Goal: Answer question/provide support: Answer question/provide support

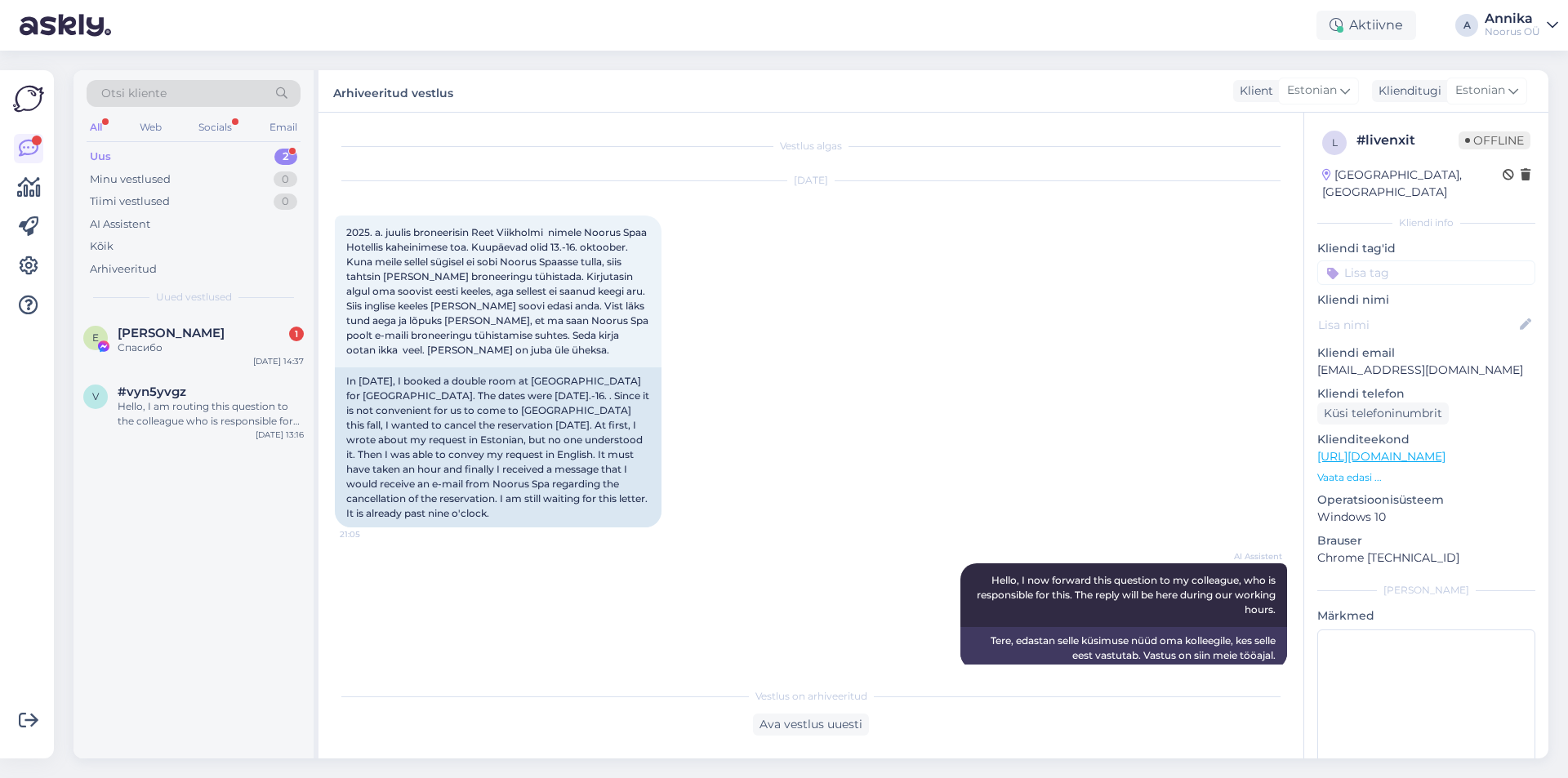
click at [158, 369] on div "E [PERSON_NAME] 1 Спасибо [DATE] 14:37" at bounding box center [194, 344] width 240 height 59
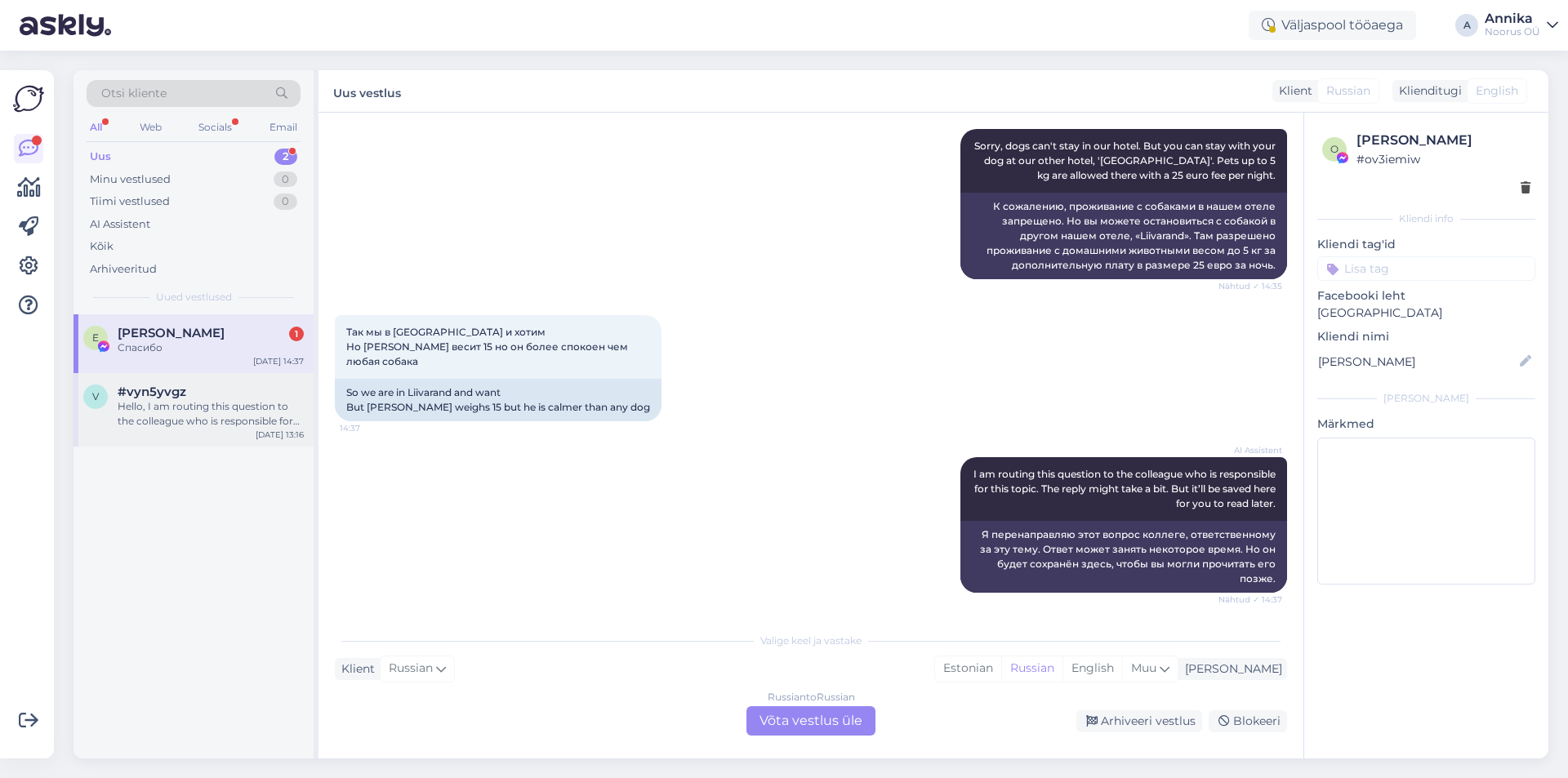
scroll to position [385, 0]
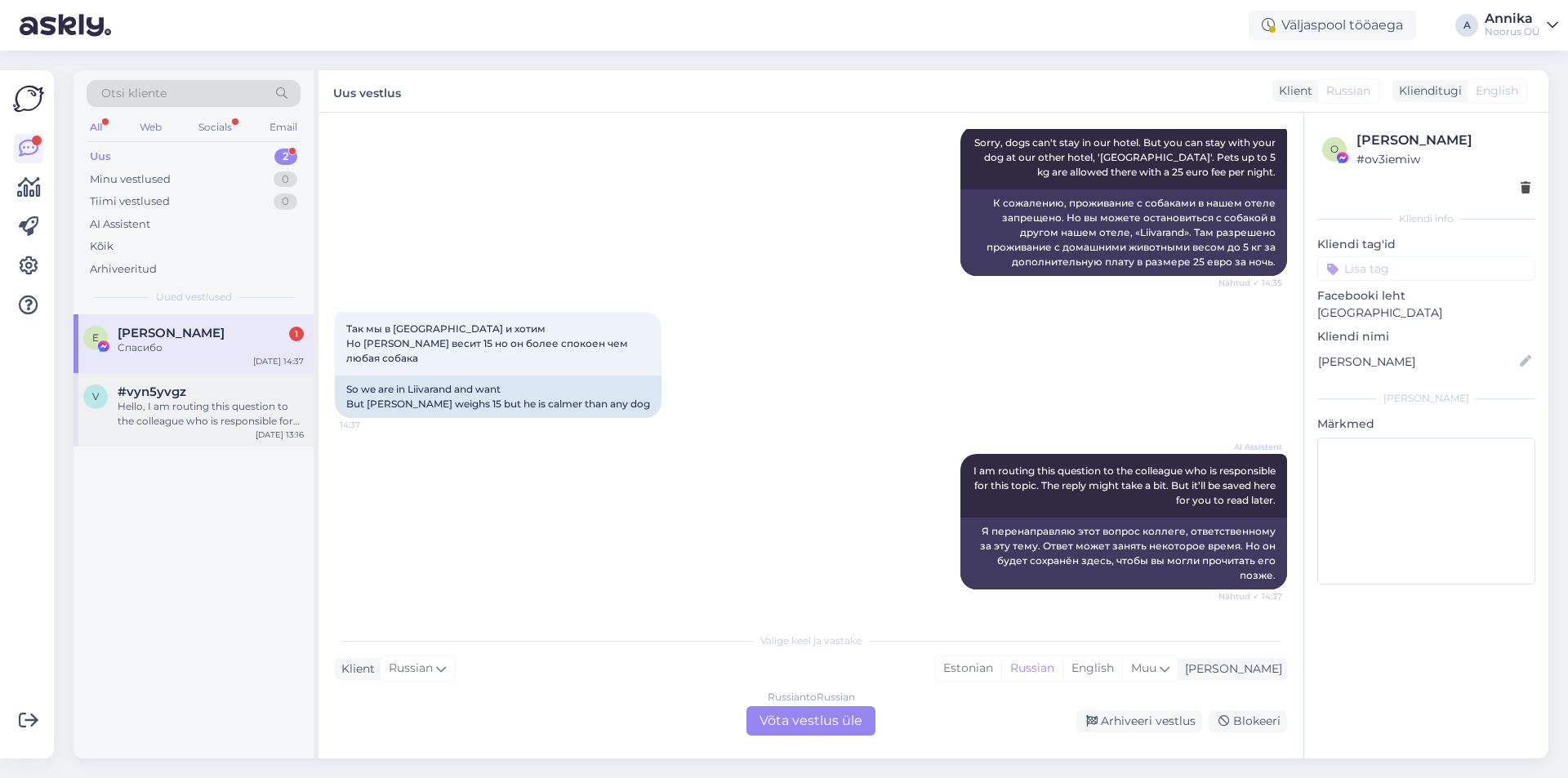
click at [165, 390] on span "#vyn5yvgz" at bounding box center [152, 392] width 68 height 15
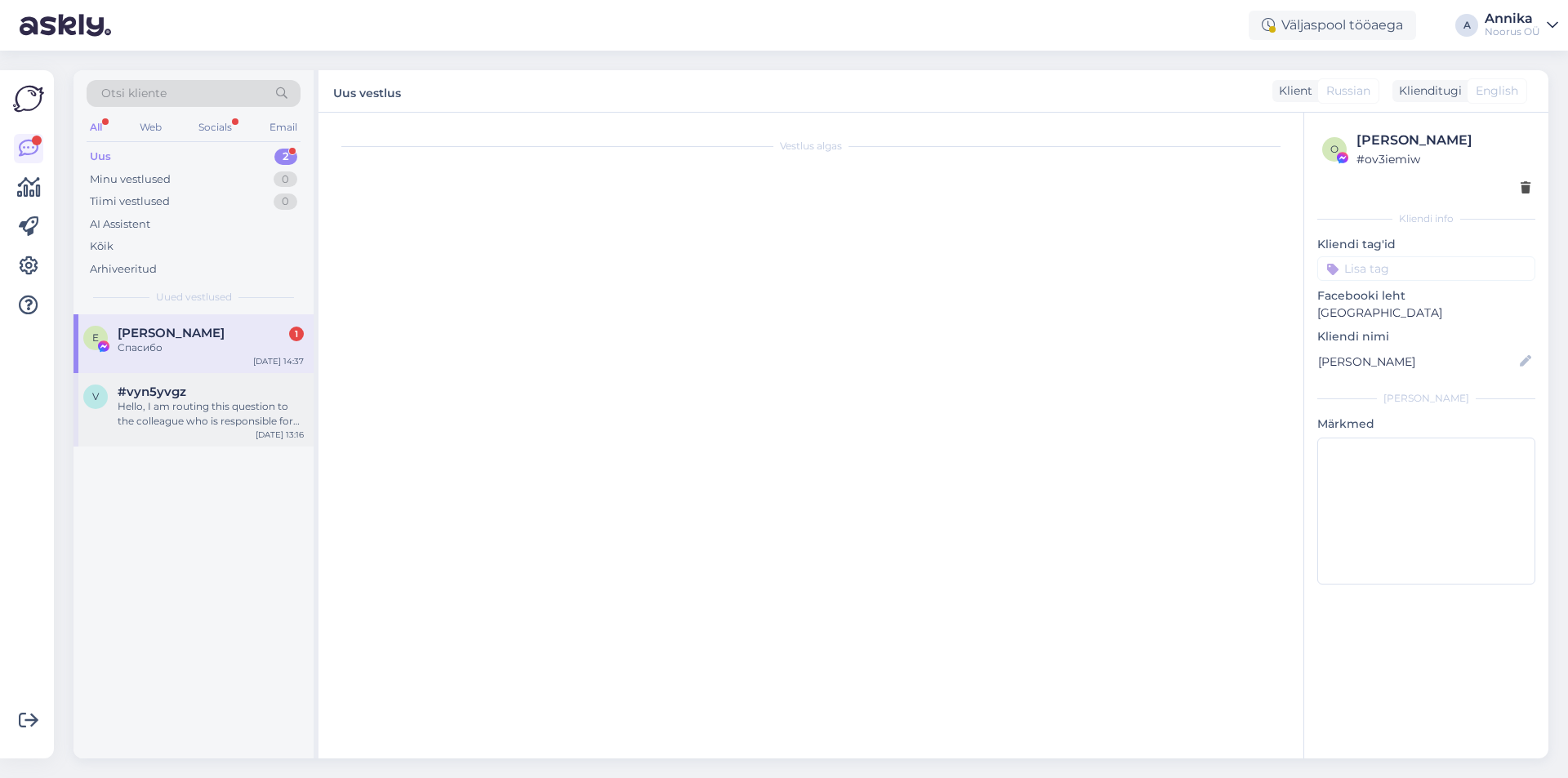
scroll to position [0, 0]
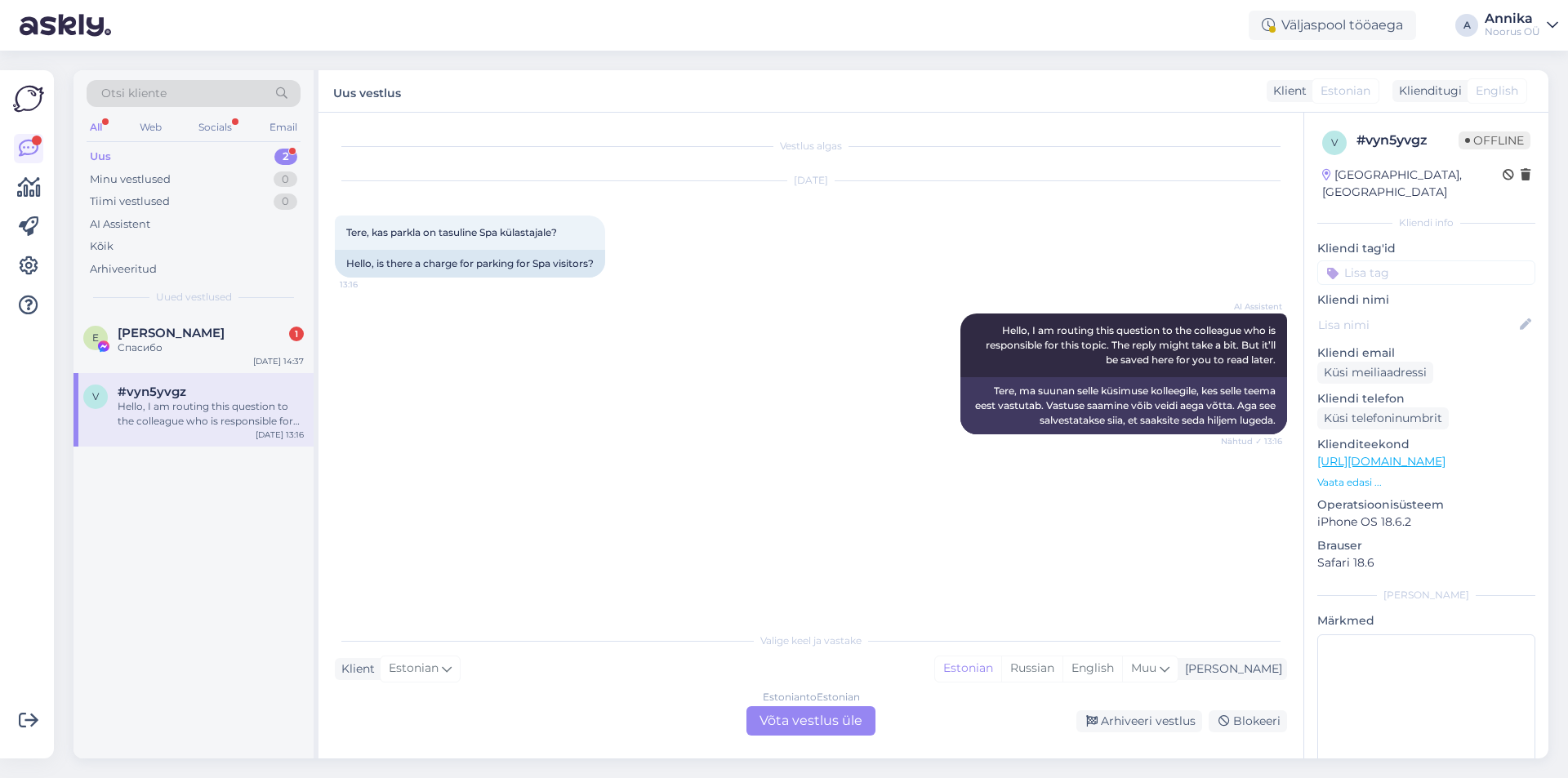
click at [797, 720] on div "Estonian to Estonian Võta vestlus üle" at bounding box center [811, 722] width 129 height 30
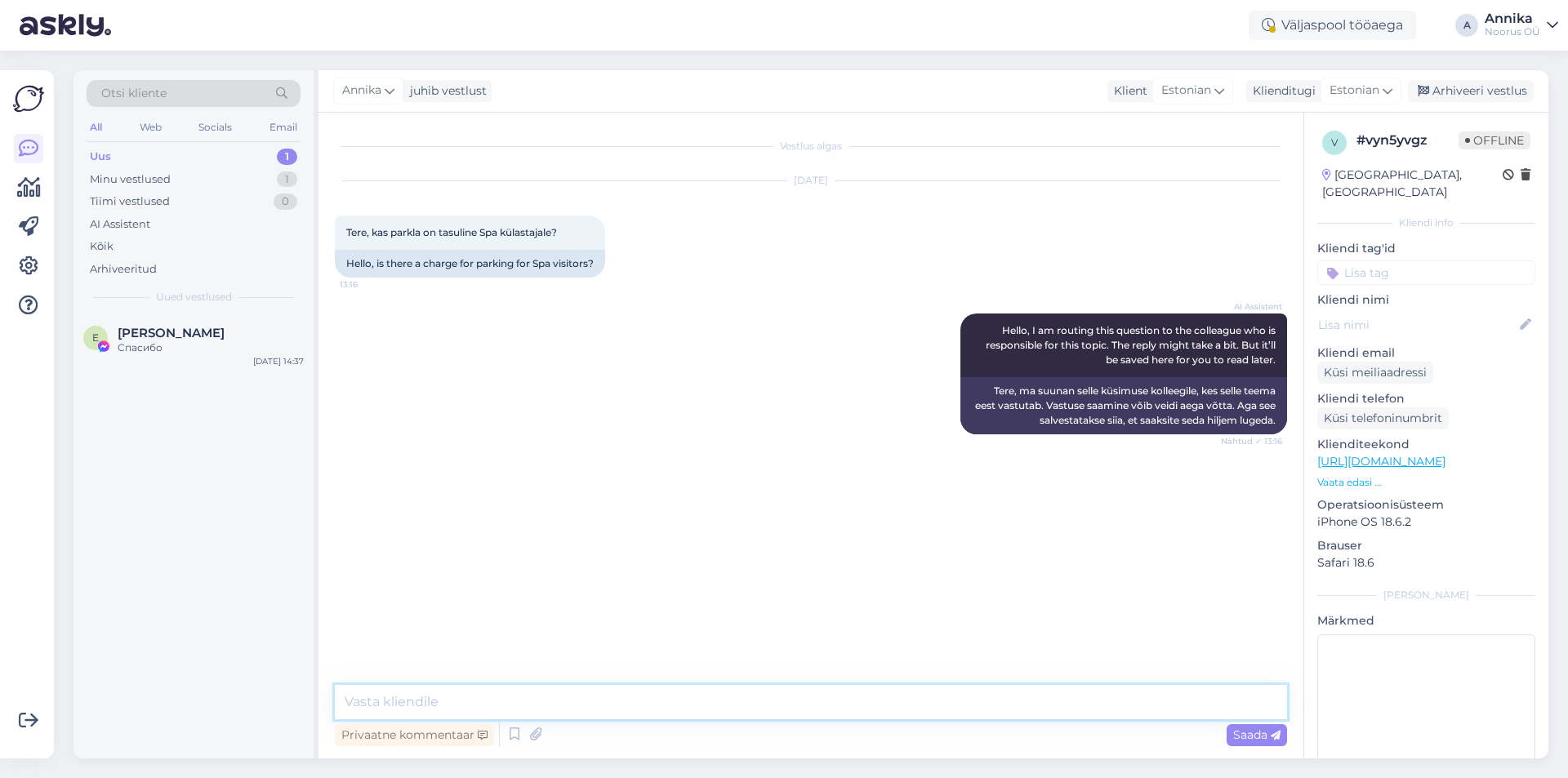
click at [671, 703] on textarea at bounding box center [810, 702] width 953 height 34
click at [672, 694] on textarea "To enrich screen reader interactions, please activate Accessibility in Grammarl…" at bounding box center [810, 702] width 953 height 34
type textarea "E"
type textarea "Tere päevast! Jah, parkla on tasuline"
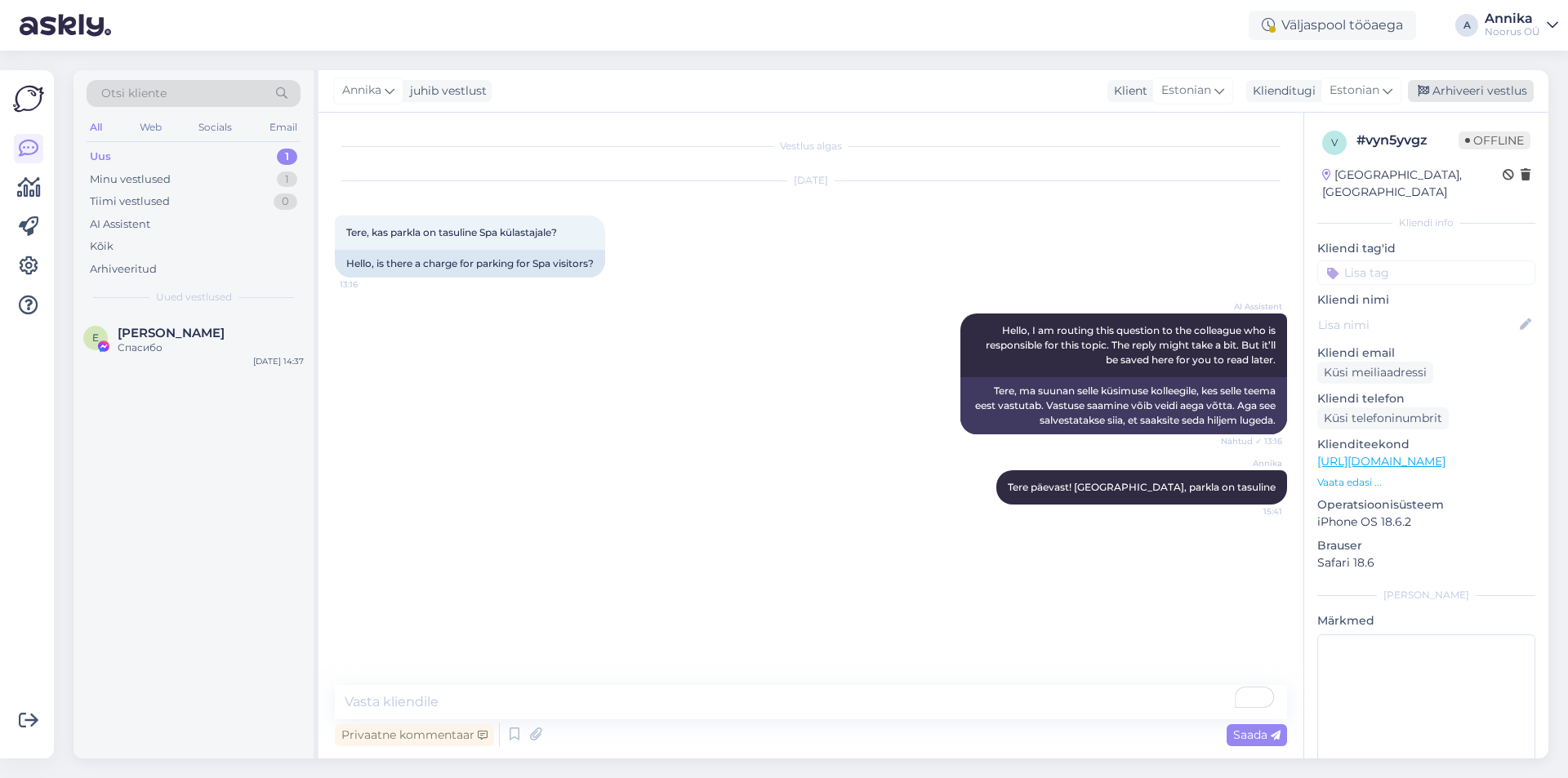
click at [1465, 90] on div "Arhiveeri vestlus" at bounding box center [1471, 91] width 126 height 22
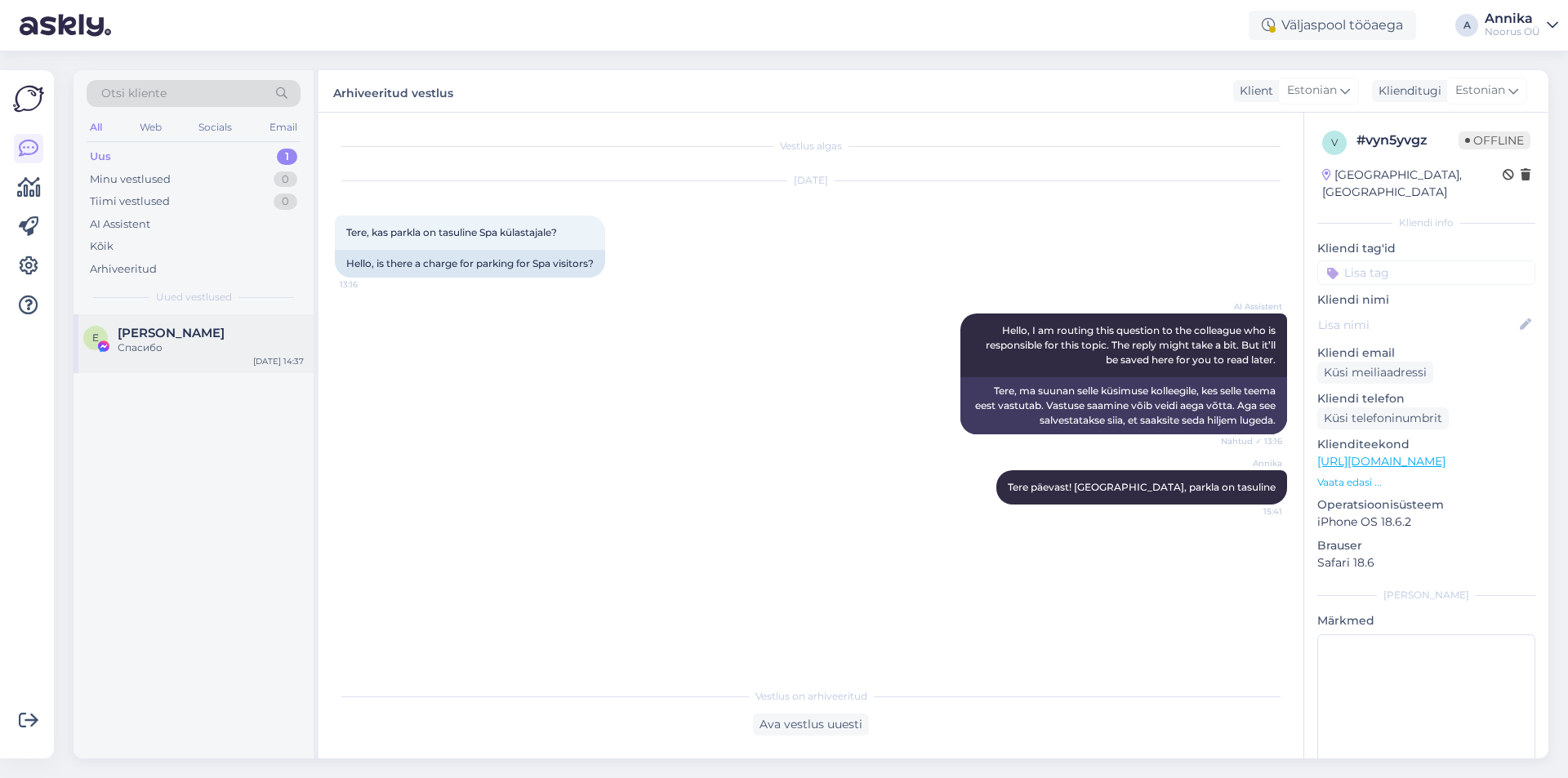
click at [179, 320] on div "E Eugen Luchianiuc Спасибо Sep 6 14:37" at bounding box center [194, 344] width 240 height 59
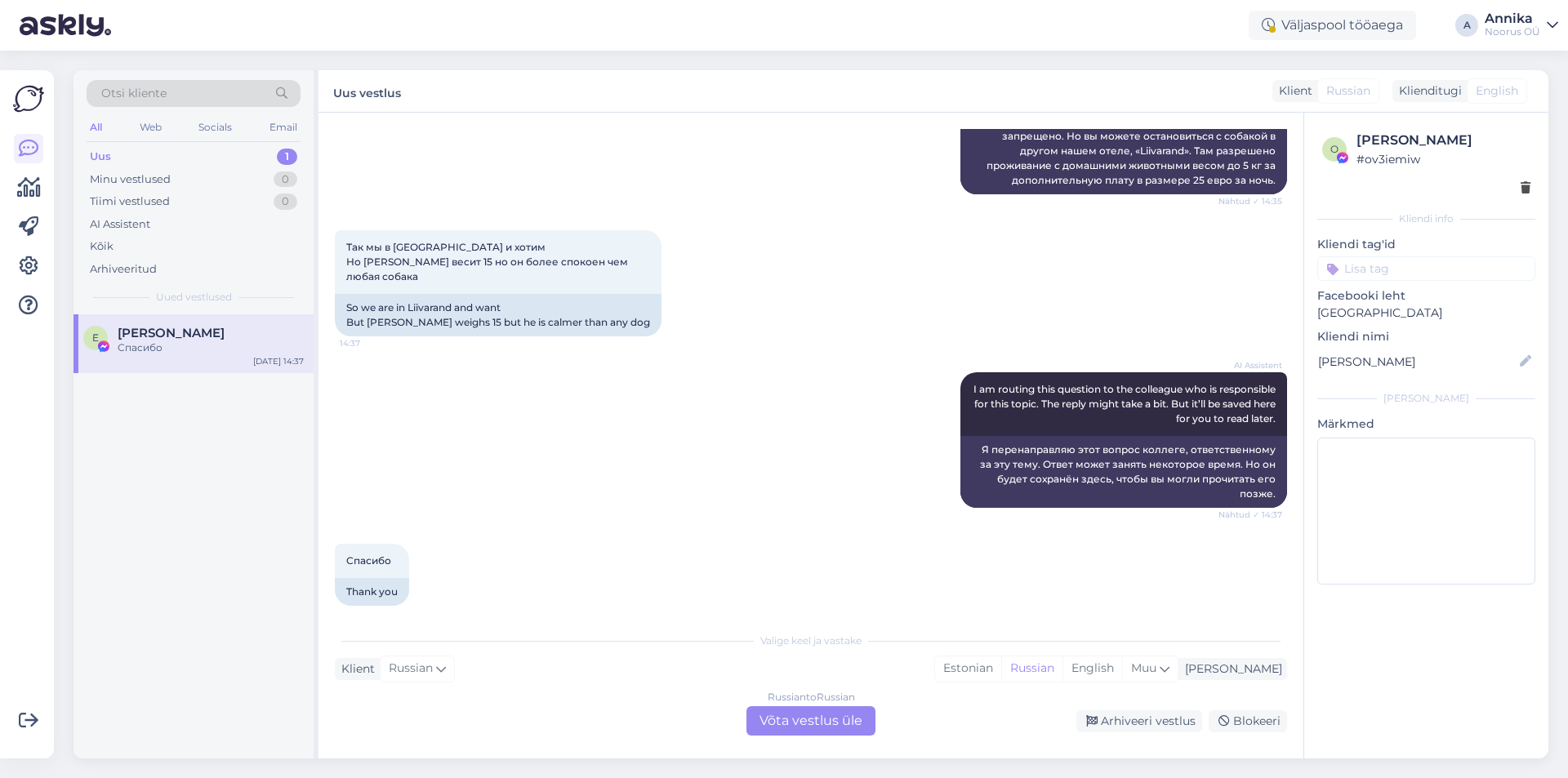
click at [783, 714] on div "Russian to Russian Võta vestlus üle" at bounding box center [811, 722] width 129 height 30
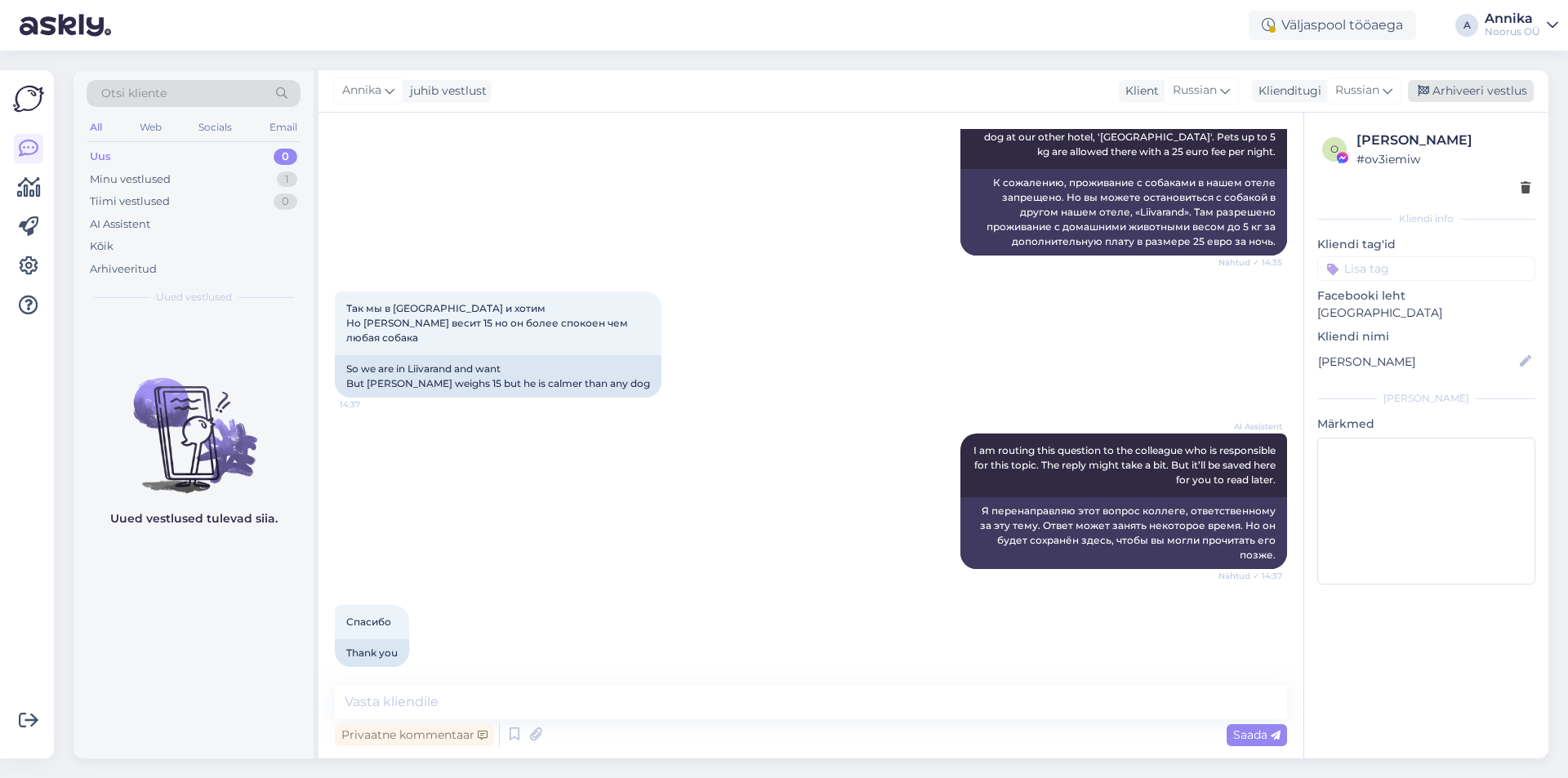
click at [1501, 86] on div "Arhiveeri vestlus" at bounding box center [1471, 91] width 126 height 22
